Goal: Task Accomplishment & Management: Complete application form

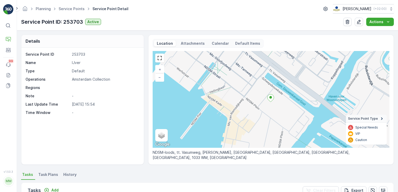
scroll to position [134, 0]
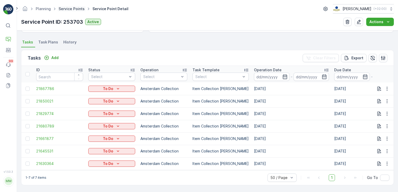
click at [72, 10] on link "Service Points" at bounding box center [72, 9] width 26 height 4
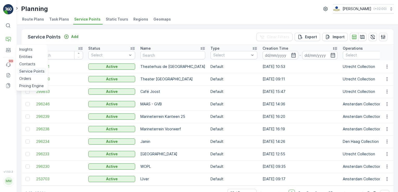
click at [28, 69] on p "Service Points" at bounding box center [31, 71] width 25 height 5
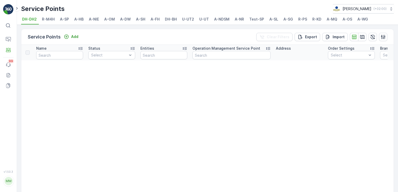
click at [155, 20] on span "A-FH" at bounding box center [154, 19] width 9 height 5
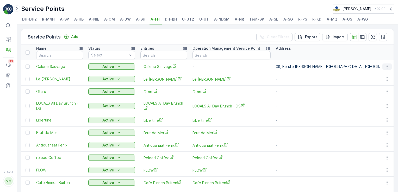
click at [384, 68] on icon "button" at bounding box center [386, 66] width 5 height 5
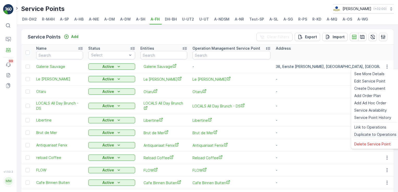
click at [367, 135] on span "Duplicate to Operations" at bounding box center [375, 134] width 42 height 5
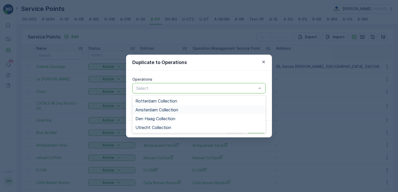
click at [241, 108] on div "Amsterdam Collection" at bounding box center [198, 110] width 127 height 5
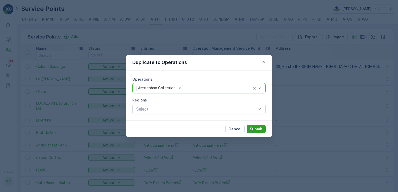
click at [252, 128] on p "Submit" at bounding box center [256, 129] width 13 height 5
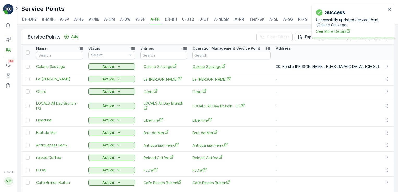
click at [198, 66] on span "Galerie Sauvage" at bounding box center [231, 66] width 78 height 5
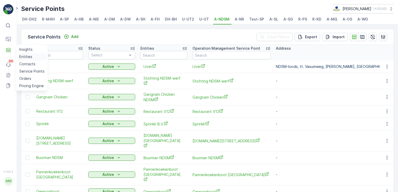
click at [30, 55] on p "Entities" at bounding box center [25, 56] width 13 height 5
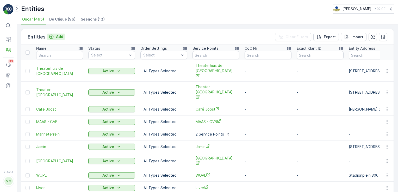
click at [58, 38] on p "Add" at bounding box center [59, 36] width 7 height 5
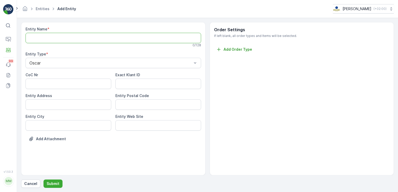
click at [49, 37] on Name "Entity Name" at bounding box center [113, 38] width 175 height 10
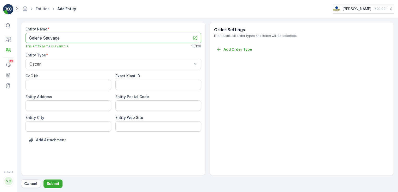
type Name "Galerie Sauvage"
click at [120, 104] on Code "Entity Postal Code" at bounding box center [158, 105] width 86 height 10
type Code "1072BG"
click at [83, 106] on Address "Entity Address" at bounding box center [69, 105] width 86 height 10
paste Address "Eerste Jacob van Campenstraat 38H"
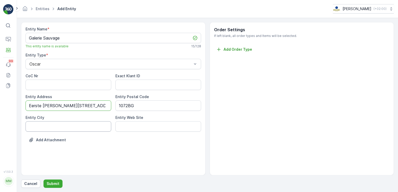
type Address "Eerste Jacob van Campenstraat 38H"
click at [70, 129] on City "Entity City" at bounding box center [69, 126] width 86 height 10
type City "Amsterdam"
click at [171, 149] on div "Add Attachment" at bounding box center [113, 143] width 175 height 15
click at [56, 180] on button "Submit" at bounding box center [52, 184] width 19 height 8
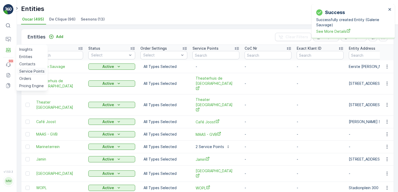
click at [26, 69] on p "Service Points" at bounding box center [31, 71] width 25 height 5
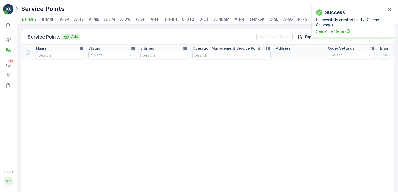
click at [71, 36] on p "Add" at bounding box center [74, 36] width 7 height 5
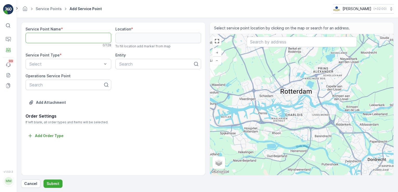
click at [92, 40] on Name "Service Point Name" at bounding box center [69, 38] width 86 height 10
type Name "Galerie Sauvage"
click at [257, 42] on input "text" at bounding box center [302, 42] width 110 height 10
paste input "Eerste Jacob van Campenstraat 38H"
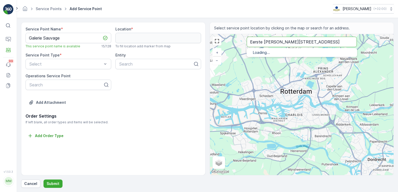
type input "Eerste Jacob van Campenstraat 38H"
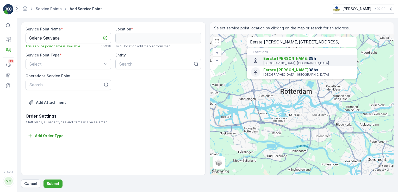
click at [257, 60] on icon "Menu" at bounding box center [255, 61] width 6 height 6
type input "52.3573615,4.8891797"
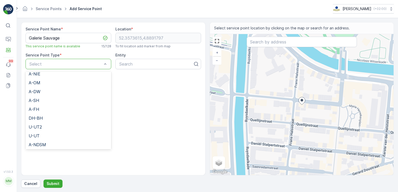
scroll to position [39, 0]
click at [37, 109] on span "A-FH" at bounding box center [34, 109] width 10 height 5
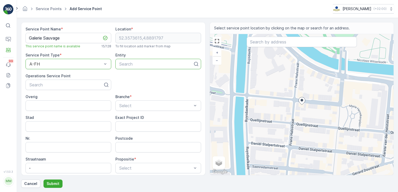
click at [138, 65] on div at bounding box center [156, 64] width 75 height 5
click at [139, 84] on div "Service Point Name * Galerie Sauvage This service point name is available 15 / …" at bounding box center [113, 120] width 175 height 186
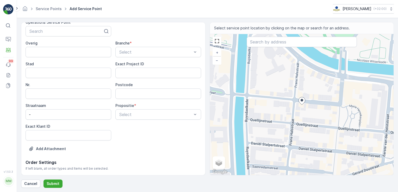
scroll to position [47, 0]
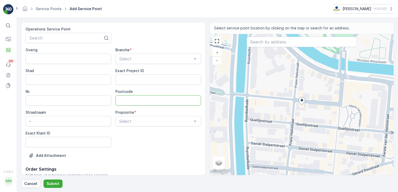
click at [130, 104] on input "Postcode" at bounding box center [158, 100] width 86 height 10
type input "1072BG"
type input "Amsterdam"
type input "38H"
type input "Eerste Jacob van Campenstraat 38H"
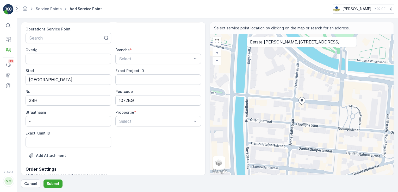
click at [105, 131] on div "Exact Klant ID" at bounding box center [69, 133] width 86 height 5
click at [135, 144] on span "Deelstromen" at bounding box center [130, 142] width 24 height 5
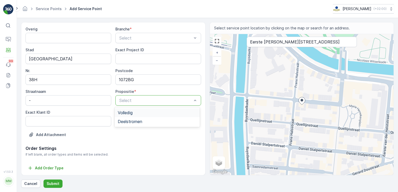
click at [152, 102] on div at bounding box center [156, 100] width 74 height 5
click at [146, 113] on div "Volledig" at bounding box center [157, 112] width 79 height 5
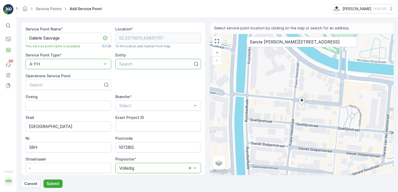
click at [133, 63] on div at bounding box center [156, 64] width 75 height 5
type input "Galerie Sauvage"
click at [140, 78] on span "Galerie Sauvage" at bounding box center [133, 76] width 31 height 5
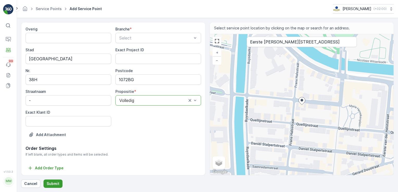
click at [53, 187] on button "Submit" at bounding box center [52, 184] width 19 height 8
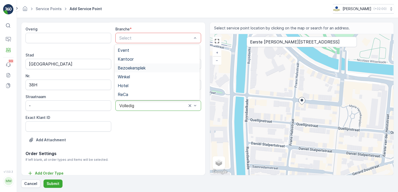
click at [152, 71] on div "Bezoekersplek" at bounding box center [157, 68] width 85 height 9
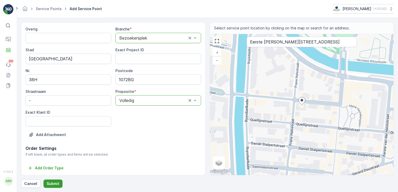
click at [53, 183] on p "Submit" at bounding box center [53, 183] width 13 height 5
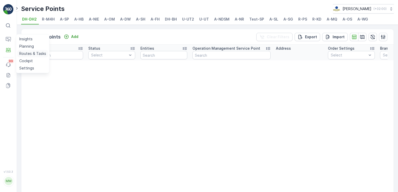
click at [27, 54] on p "Routes & Tasks" at bounding box center [32, 53] width 27 height 5
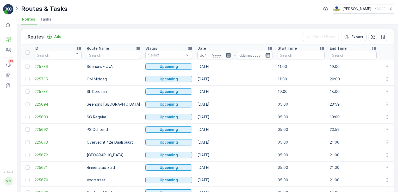
click at [226, 55] on icon "button" at bounding box center [228, 55] width 4 height 5
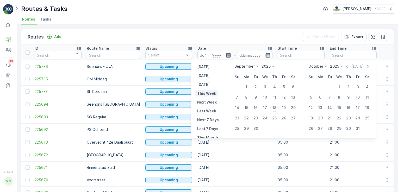
click at [206, 94] on p "This Week" at bounding box center [206, 93] width 19 height 5
type input "14.09.2025"
type input "[DATE]"
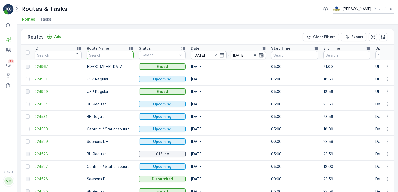
click at [114, 58] on input "text" at bounding box center [110, 55] width 47 height 8
type input "M"
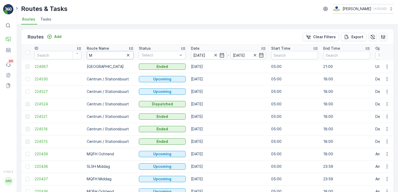
click at [104, 55] on input "M" at bounding box center [110, 55] width 47 height 8
type input "MQFH"
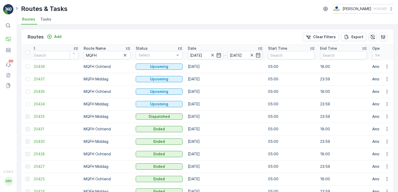
scroll to position [0, 4]
click at [218, 56] on icon "button" at bounding box center [219, 55] width 5 height 5
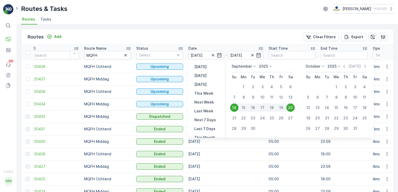
click at [256, 108] on div "16" at bounding box center [252, 108] width 9 height 8
type input "16.09.2025"
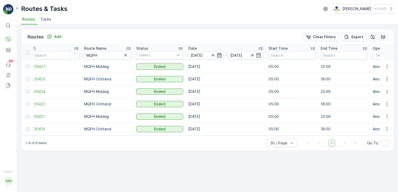
click at [218, 57] on icon "button" at bounding box center [219, 55] width 5 height 5
click at [233, 160] on div "Routes Add Clear Filters Export ID Route Name MQFH Status Select Date 14.09.202…" at bounding box center [207, 108] width 381 height 167
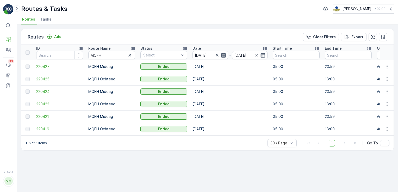
click at [223, 56] on icon "button" at bounding box center [223, 55] width 5 height 5
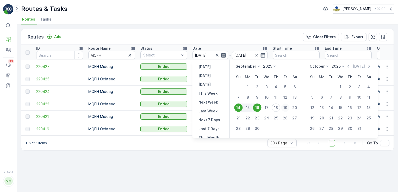
click at [282, 111] on div "19" at bounding box center [285, 108] width 8 height 8
type input "19.09.2025"
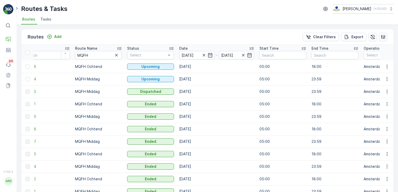
scroll to position [0, 12]
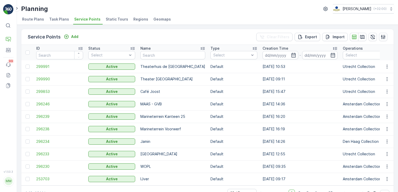
click at [42, 21] on span "Route Plans" at bounding box center [33, 19] width 22 height 5
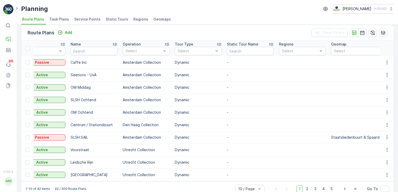
scroll to position [15, 0]
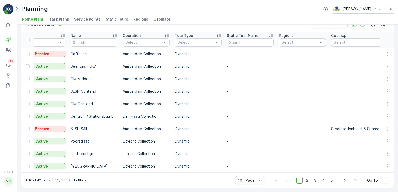
click at [56, 20] on span "Task Plans" at bounding box center [59, 19] width 20 height 5
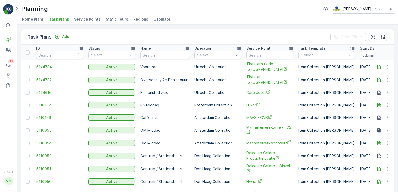
scroll to position [16, 0]
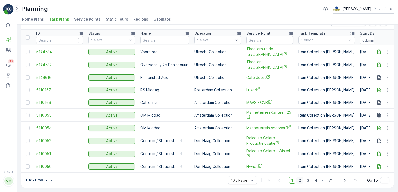
click at [299, 181] on span "2" at bounding box center [299, 180] width 7 height 7
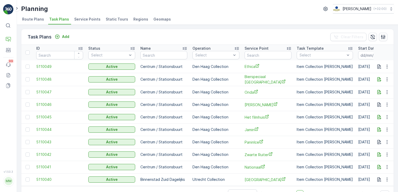
scroll to position [15, 0]
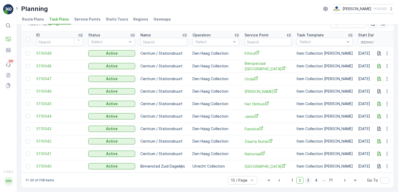
click at [310, 182] on span "3" at bounding box center [307, 180] width 7 height 7
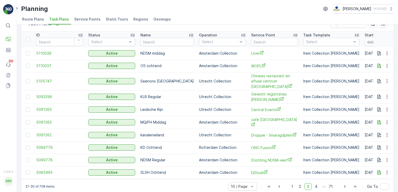
scroll to position [15, 0]
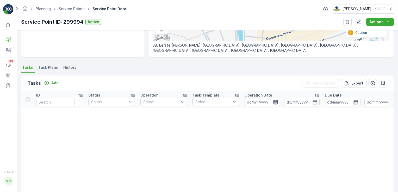
scroll to position [110, 0]
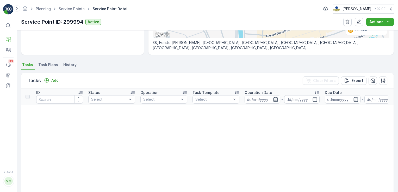
click at [50, 64] on span "Task Plans" at bounding box center [48, 64] width 20 height 5
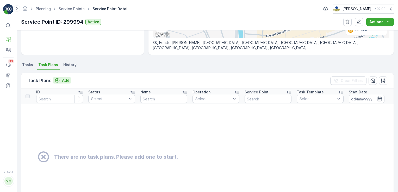
click at [63, 78] on p "Add" at bounding box center [65, 80] width 7 height 5
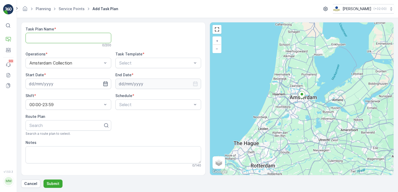
click at [74, 38] on Name "Task Plan Name" at bounding box center [69, 38] width 86 height 10
type Name "F"
type Name "MQ/FH Ochtend"
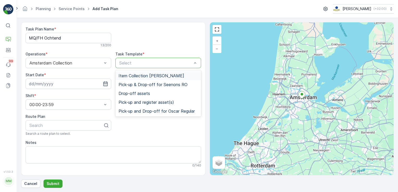
click at [141, 74] on span "Item Collection [PERSON_NAME]" at bounding box center [151, 75] width 66 height 5
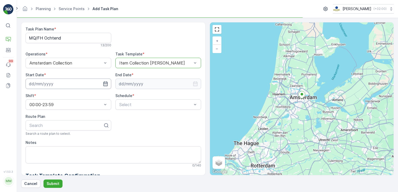
click at [105, 81] on icon "button" at bounding box center [105, 83] width 5 height 5
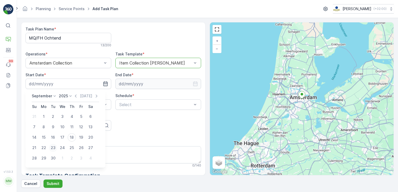
click at [53, 148] on div "23" at bounding box center [53, 148] width 8 height 8
type input "[DATE]"
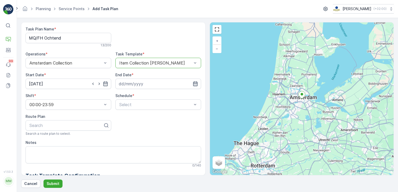
click at [194, 85] on icon "button" at bounding box center [195, 83] width 5 height 5
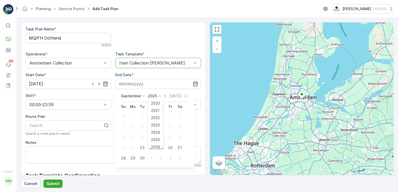
click at [154, 96] on p "2025" at bounding box center [152, 95] width 9 height 5
click at [157, 142] on span "2030" at bounding box center [155, 143] width 9 height 5
click at [179, 125] on div "14" at bounding box center [179, 127] width 8 height 8
type input "14.09.2030"
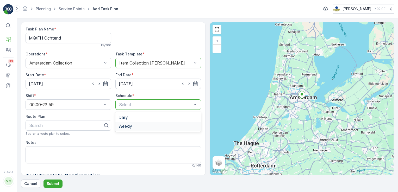
click at [129, 126] on span "Weekly" at bounding box center [125, 126] width 14 height 5
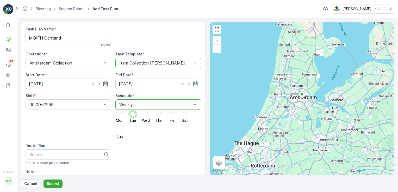
click at [135, 112] on div at bounding box center [132, 114] width 9 height 9
click at [133, 110] on input "Tue" at bounding box center [133, 110] width 0 height 0
click at [171, 114] on div at bounding box center [172, 114] width 4 height 4
click at [172, 110] on input "Fri" at bounding box center [172, 110] width 0 height 0
click at [49, 150] on div "Search" at bounding box center [69, 154] width 86 height 10
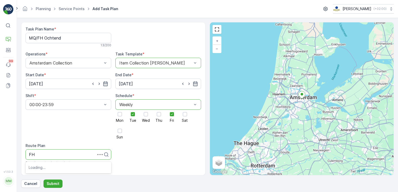
type input "F"
type input "MQFH"
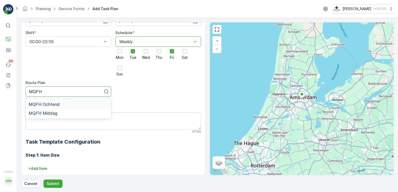
scroll to position [62, 0]
click at [63, 104] on div "MQFH Ochtend" at bounding box center [68, 105] width 79 height 5
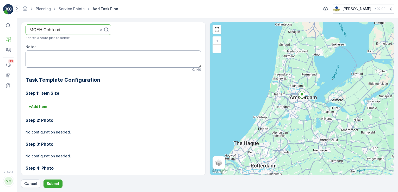
scroll to position [126, 0]
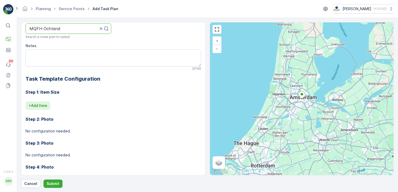
click at [44, 105] on p "+ Add Item" at bounding box center [38, 105] width 18 height 5
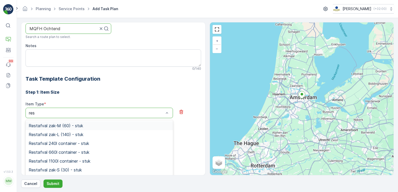
type input "rest"
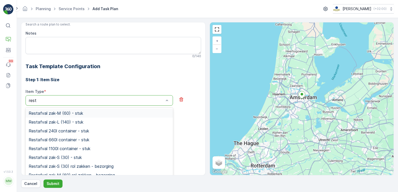
scroll to position [138, 0]
click at [59, 114] on span "Restafval zak-M (60) - stuk" at bounding box center [56, 113] width 54 height 5
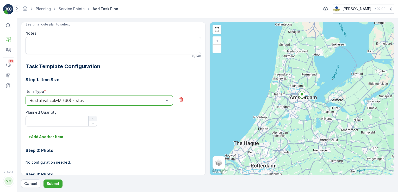
click at [92, 118] on icon "button" at bounding box center [92, 118] width 3 height 3
type Quantity "1"
click at [50, 137] on p "+ Add Another Item" at bounding box center [46, 136] width 34 height 5
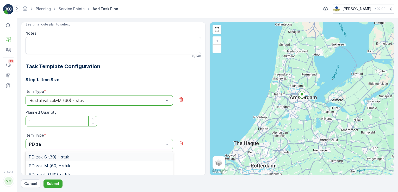
type input "PD zak"
click at [82, 163] on div "PD zak-M (60) - stuk" at bounding box center [99, 165] width 141 height 5
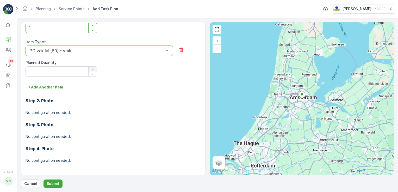
click at [93, 69] on icon "button" at bounding box center [92, 69] width 3 height 3
type Quantity "1"
click at [56, 86] on p "+ Add Another Item" at bounding box center [46, 87] width 34 height 5
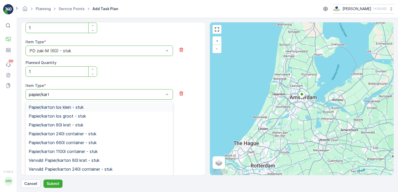
type input "papier/karton"
click at [73, 125] on span "Papier/karton 80l krat - stuk" at bounding box center [56, 125] width 55 height 5
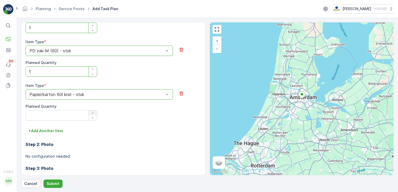
click at [91, 112] on icon "button" at bounding box center [92, 112] width 3 height 3
type Quantity "1"
click at [55, 182] on p "Submit" at bounding box center [53, 183] width 13 height 5
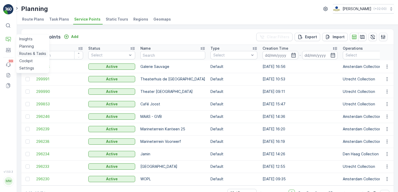
click at [22, 52] on p "Routes & Tasks" at bounding box center [32, 53] width 27 height 5
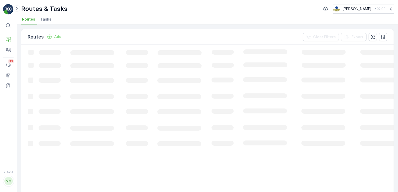
click at [48, 18] on span "Tasks" at bounding box center [45, 19] width 11 height 5
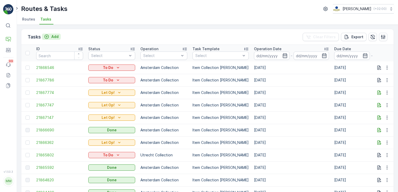
click at [55, 36] on p "Add" at bounding box center [54, 36] width 7 height 5
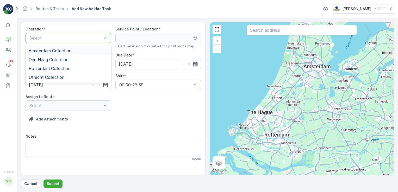
click at [58, 50] on span "Amsterdam Collection" at bounding box center [50, 50] width 43 height 5
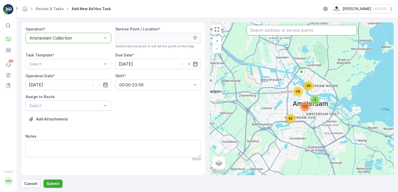
click at [275, 29] on input "text" at bounding box center [302, 30] width 110 height 10
type input "galerie sauvage"
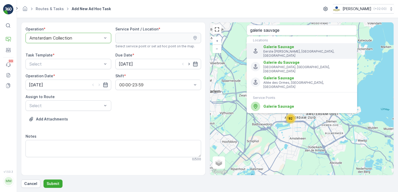
click at [255, 49] on icon "Menu" at bounding box center [255, 51] width 4 height 5
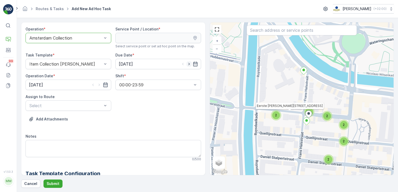
click at [189, 64] on icon "button" at bounding box center [188, 63] width 5 height 5
click at [193, 64] on icon "button" at bounding box center [195, 63] width 5 height 5
click at [143, 126] on div "23" at bounding box center [142, 128] width 8 height 8
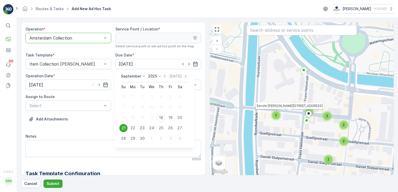
type input "23.09.2025"
click at [103, 85] on icon "button" at bounding box center [105, 84] width 5 height 5
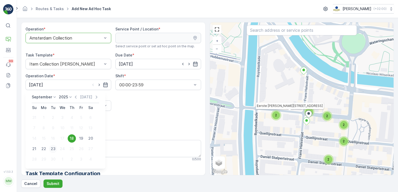
click at [52, 149] on div "23" at bounding box center [53, 149] width 8 height 8
type input "23.09.2025"
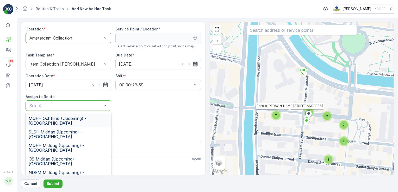
click at [60, 119] on span "MQFH Ochtend (Upcoming) - Amsterdam" at bounding box center [68, 120] width 79 height 9
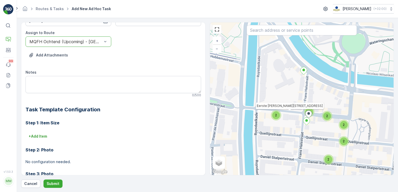
scroll to position [64, 0]
click at [75, 84] on textarea "Notes" at bounding box center [113, 84] width 175 height 17
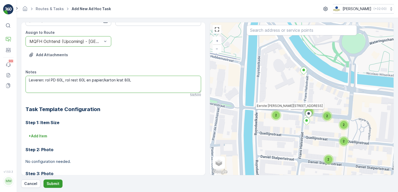
type textarea "Leveren: rol PD 60L, rol rest 60L en papier/karton krat 80L"
click at [58, 183] on p "Submit" at bounding box center [53, 183] width 13 height 5
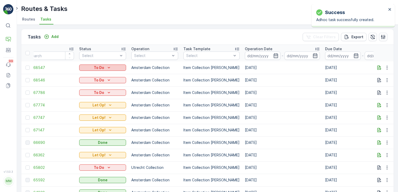
scroll to position [0, 5]
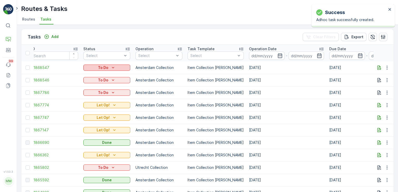
click at [113, 66] on icon "To Do" at bounding box center [112, 67] width 5 height 5
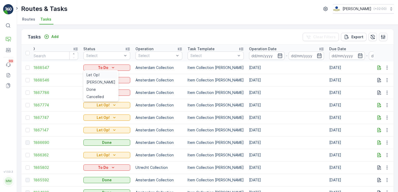
click at [103, 72] on div "Let Op!" at bounding box center [100, 74] width 33 height 7
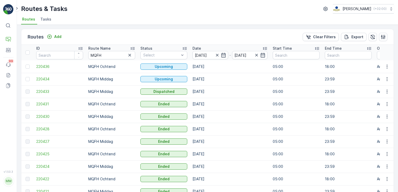
scroll to position [0, 12]
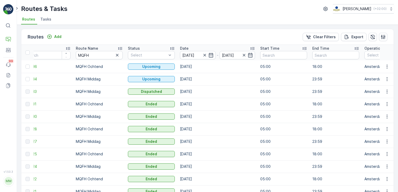
click at [45, 22] on li "Tasks" at bounding box center [46, 20] width 14 height 9
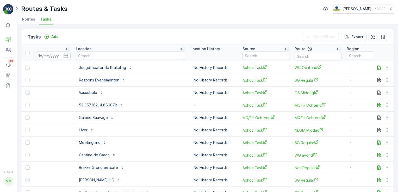
scroll to position [0, 471]
click at [25, 70] on p "Service Points" at bounding box center [31, 71] width 25 height 5
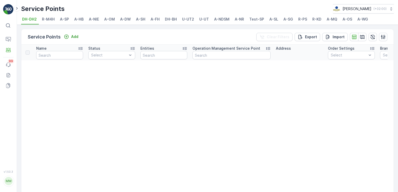
click at [222, 17] on span "A-NDSM" at bounding box center [221, 19] width 15 height 5
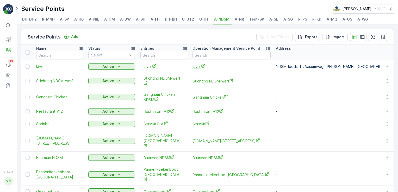
click at [199, 68] on span "IJver" at bounding box center [231, 66] width 78 height 5
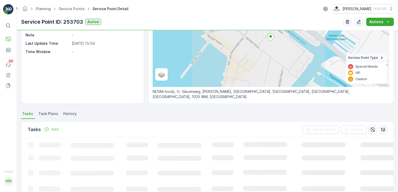
scroll to position [67, 0]
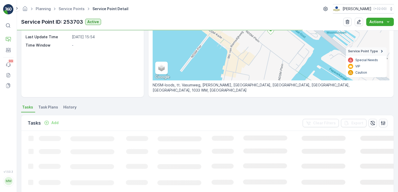
click at [47, 110] on li "Task Plans" at bounding box center [48, 108] width 23 height 9
